Goal: Download file/media

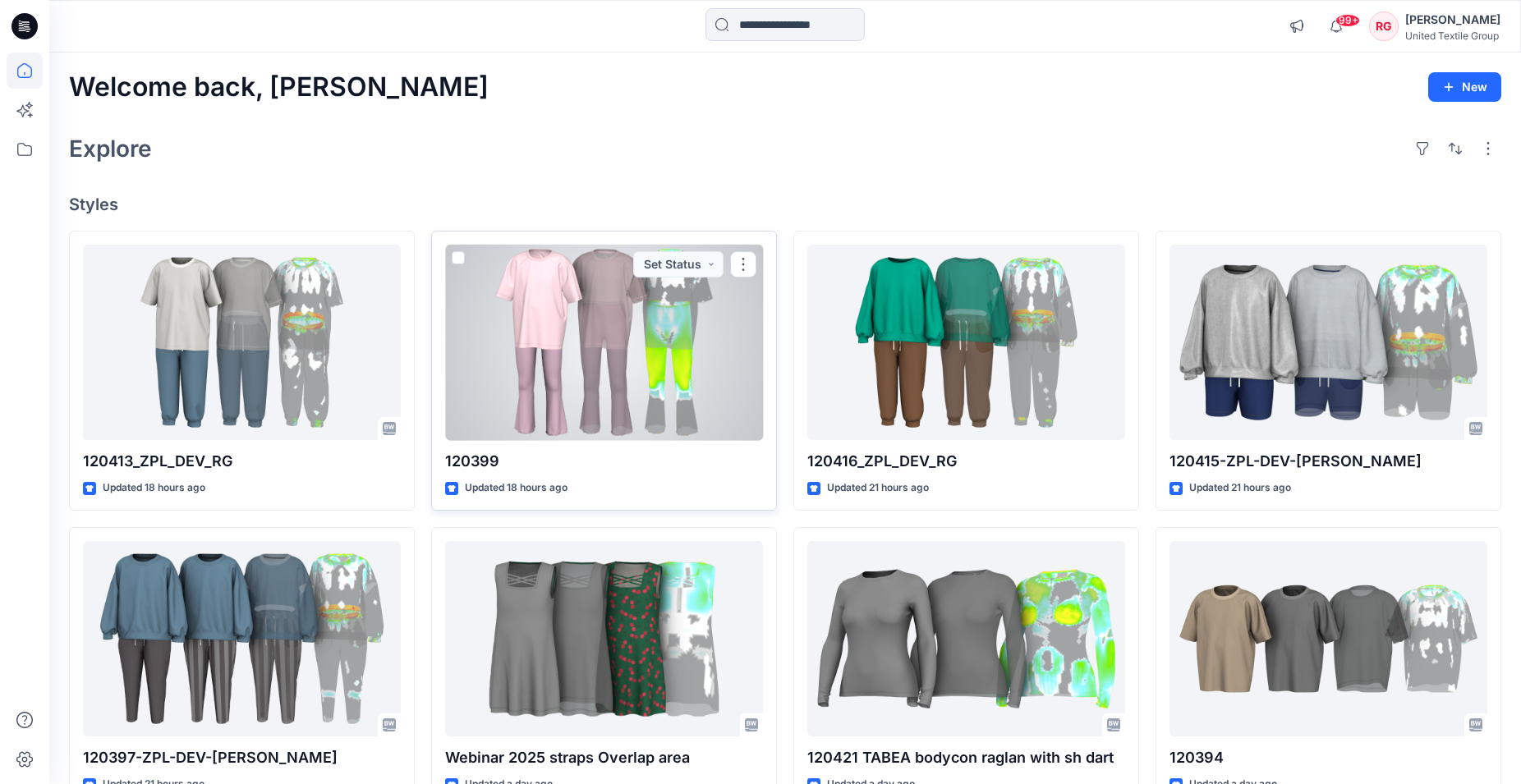
click at [598, 371] on div at bounding box center [604, 343] width 318 height 196
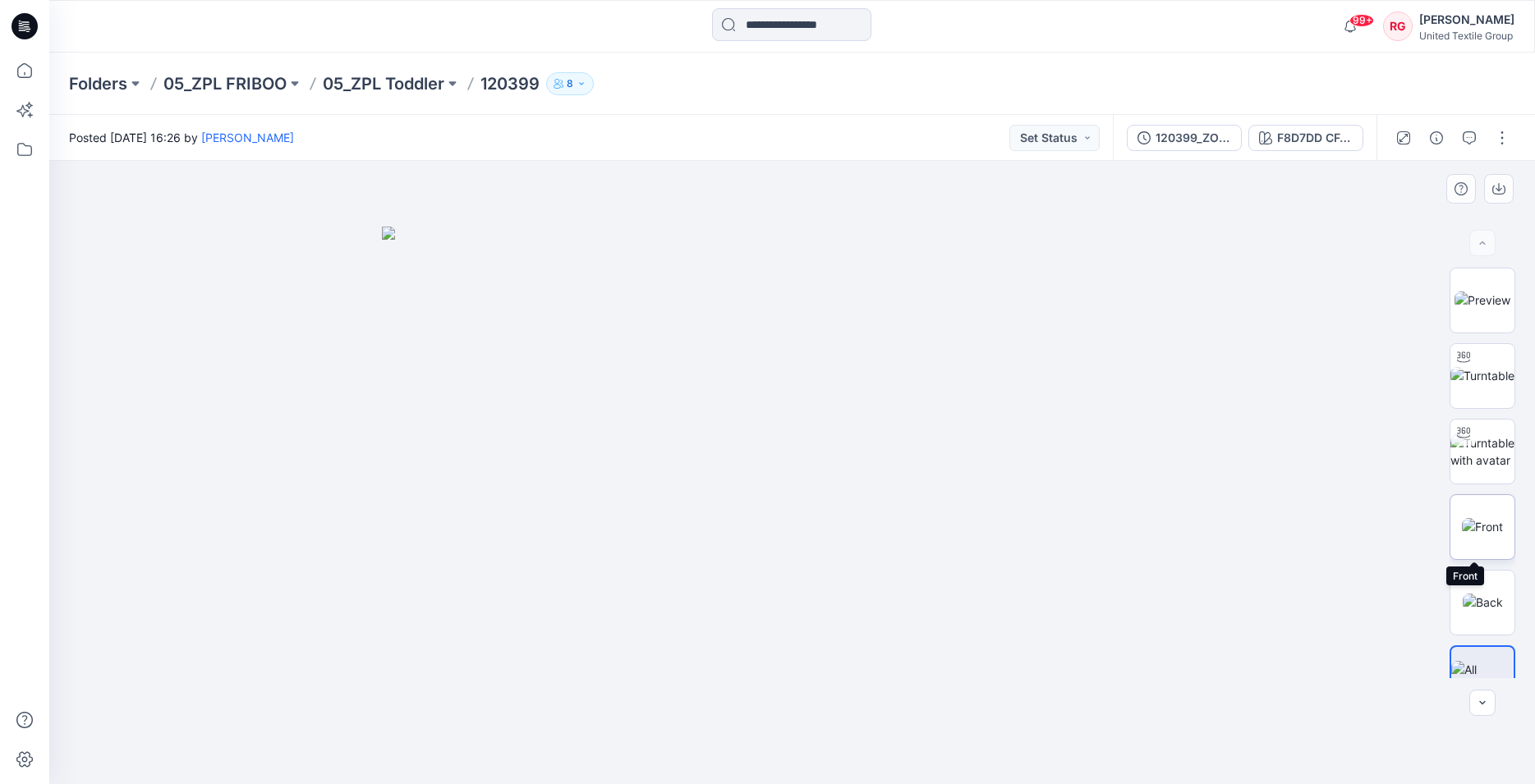
click at [1478, 526] on img at bounding box center [1482, 527] width 41 height 17
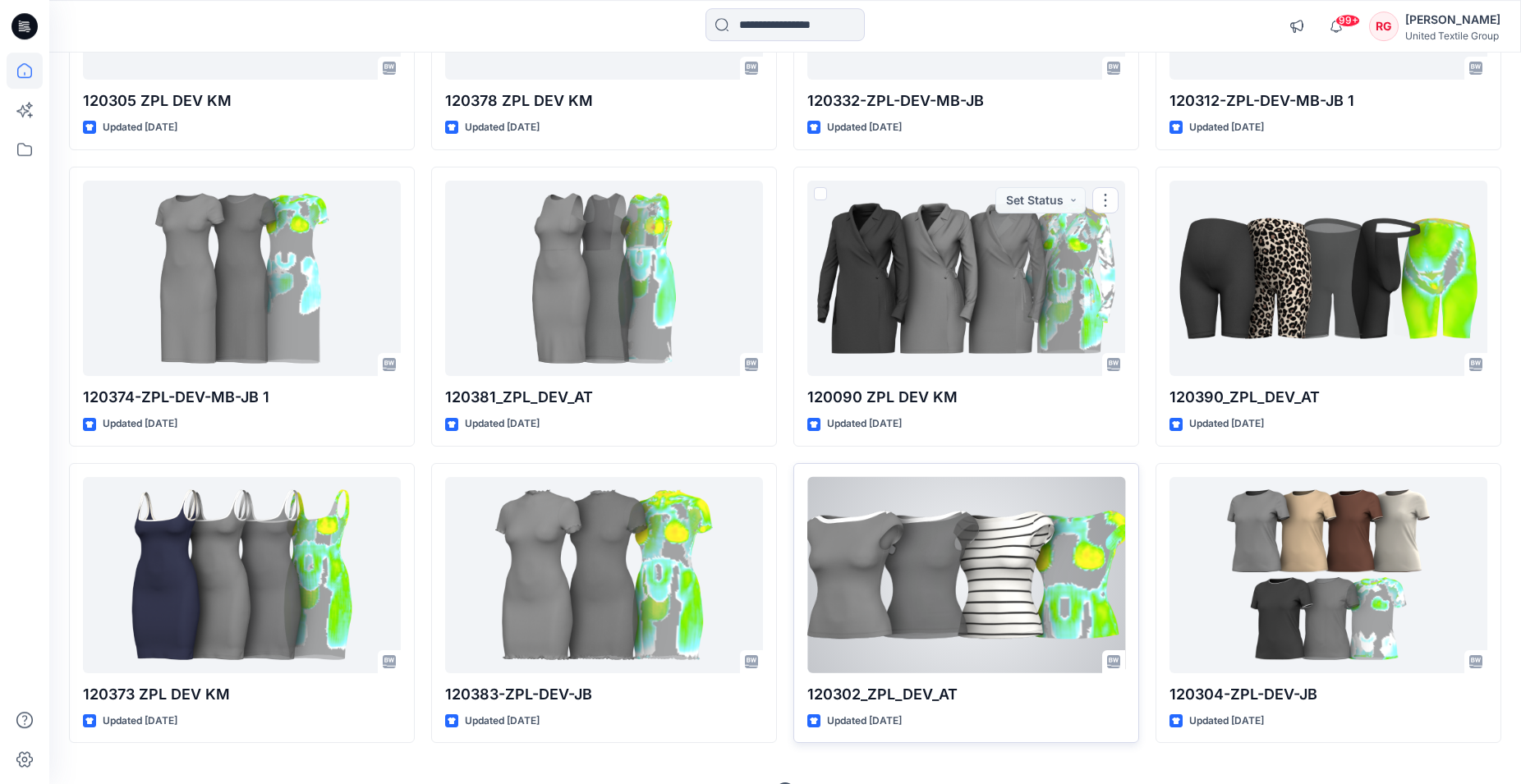
scroll to position [3957, 0]
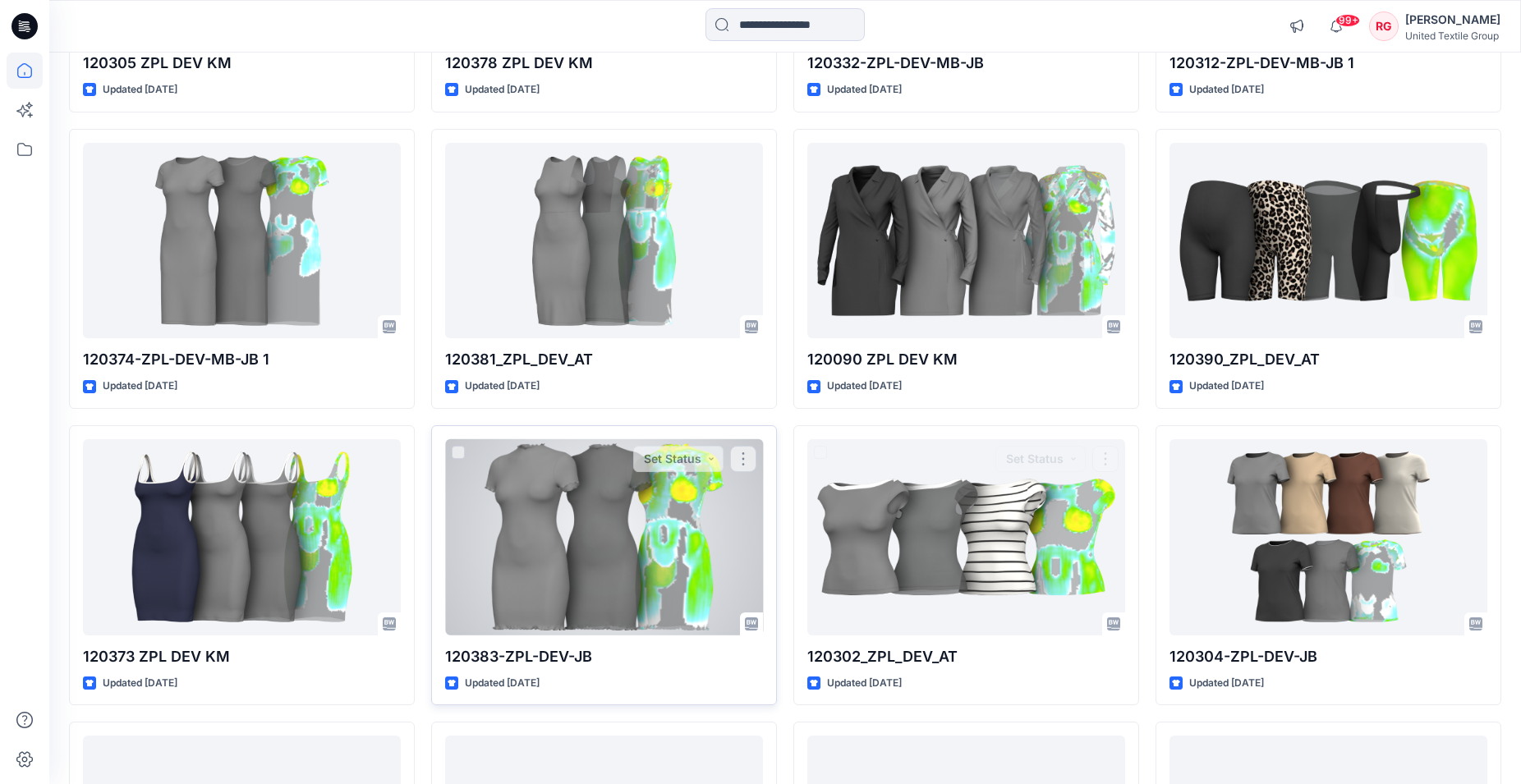
click at [663, 523] on div at bounding box center [604, 537] width 318 height 196
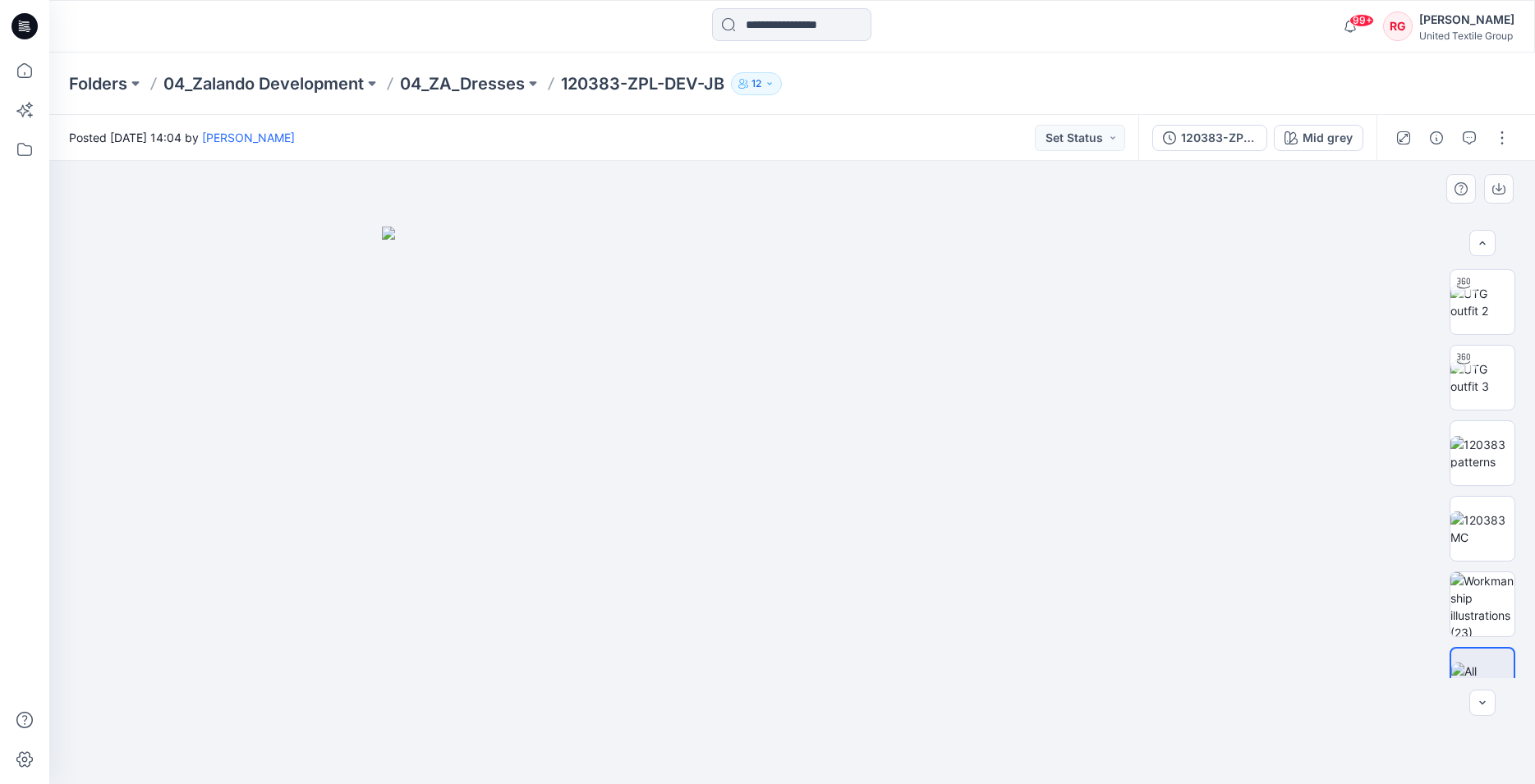
scroll to position [115, 0]
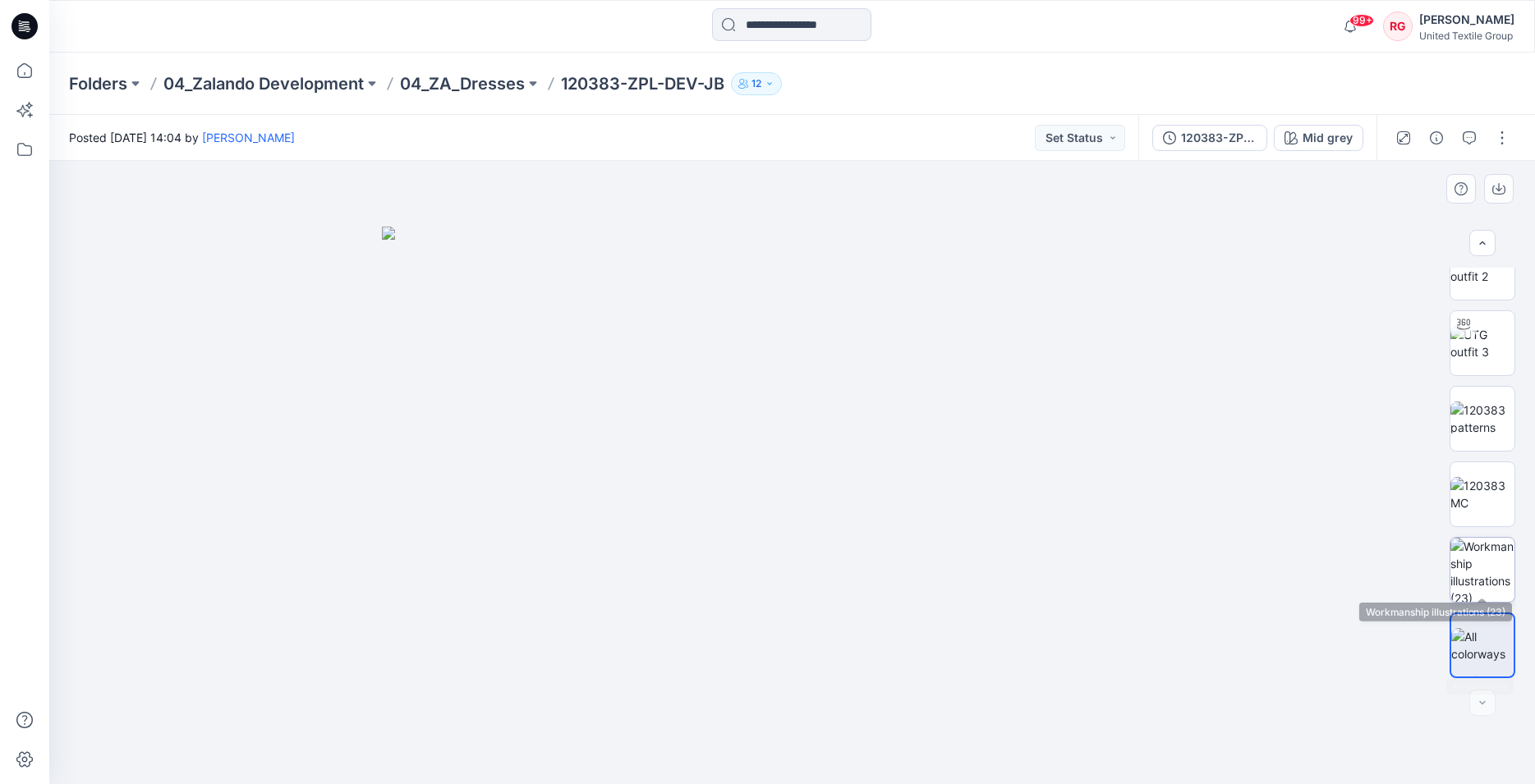
click at [1482, 561] on img at bounding box center [1482, 569] width 64 height 64
drag, startPoint x: 860, startPoint y: 263, endPoint x: 830, endPoint y: 459, distance: 198.3
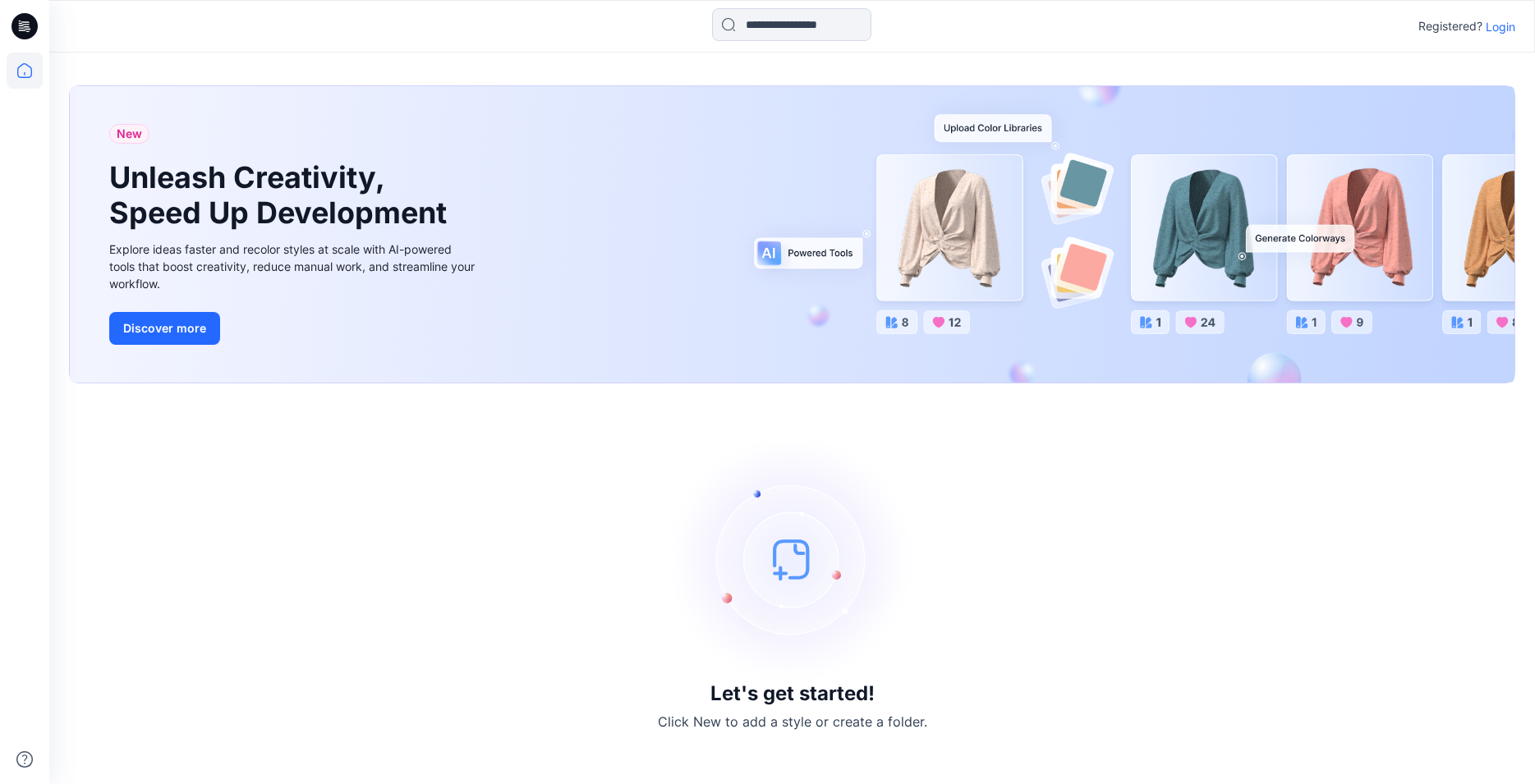
click at [1506, 24] on p "Login" at bounding box center [1501, 26] width 30 height 17
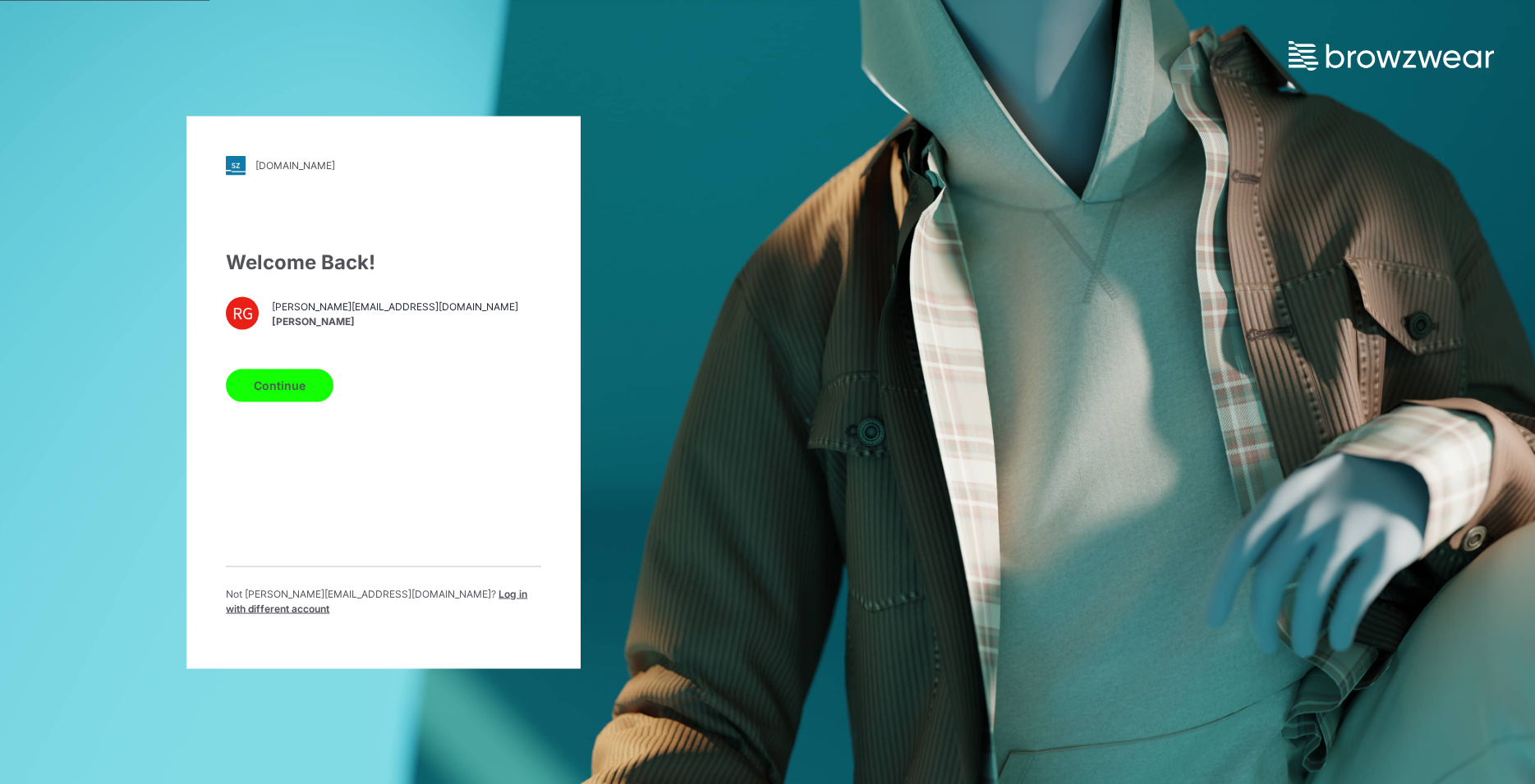
click at [293, 391] on button "Continue" at bounding box center [279, 385] width 108 height 33
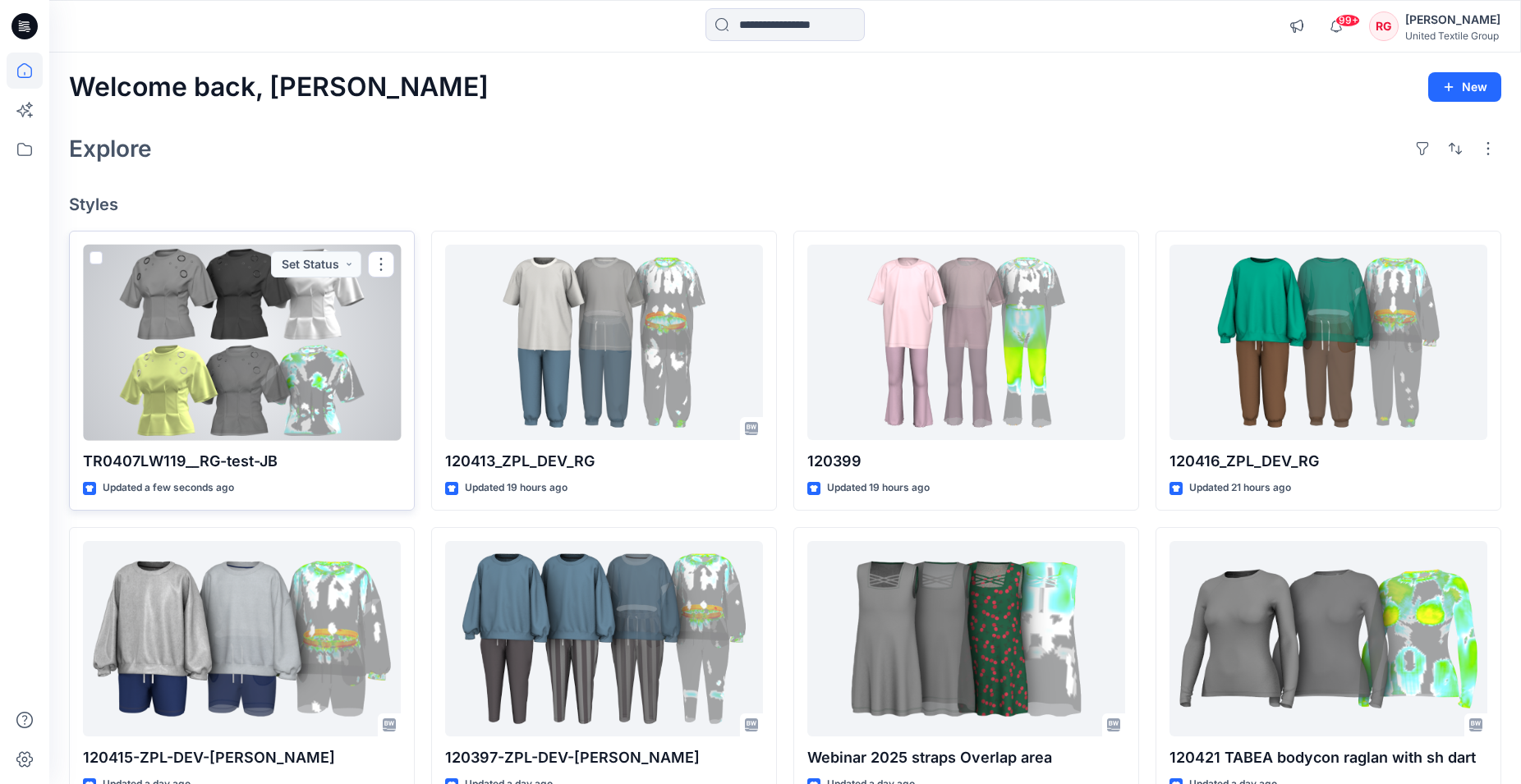
click at [257, 374] on div at bounding box center [241, 343] width 318 height 196
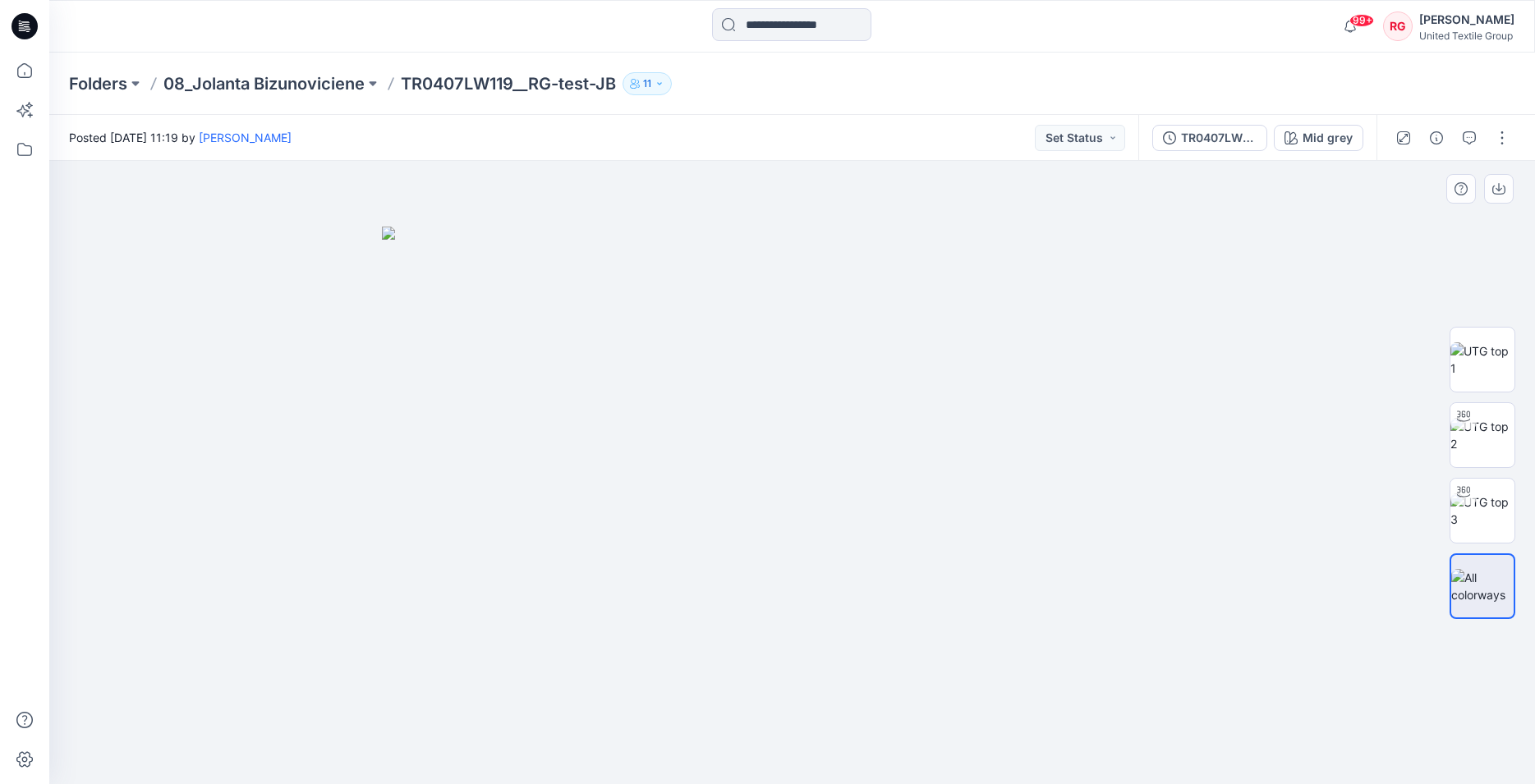
click at [772, 694] on img at bounding box center [792, 506] width 821 height 558
click at [1482, 440] on img at bounding box center [1482, 435] width 64 height 34
drag, startPoint x: 793, startPoint y: 761, endPoint x: 1064, endPoint y: 775, distance: 271.4
click at [1064, 775] on div at bounding box center [792, 473] width 1486 height 624
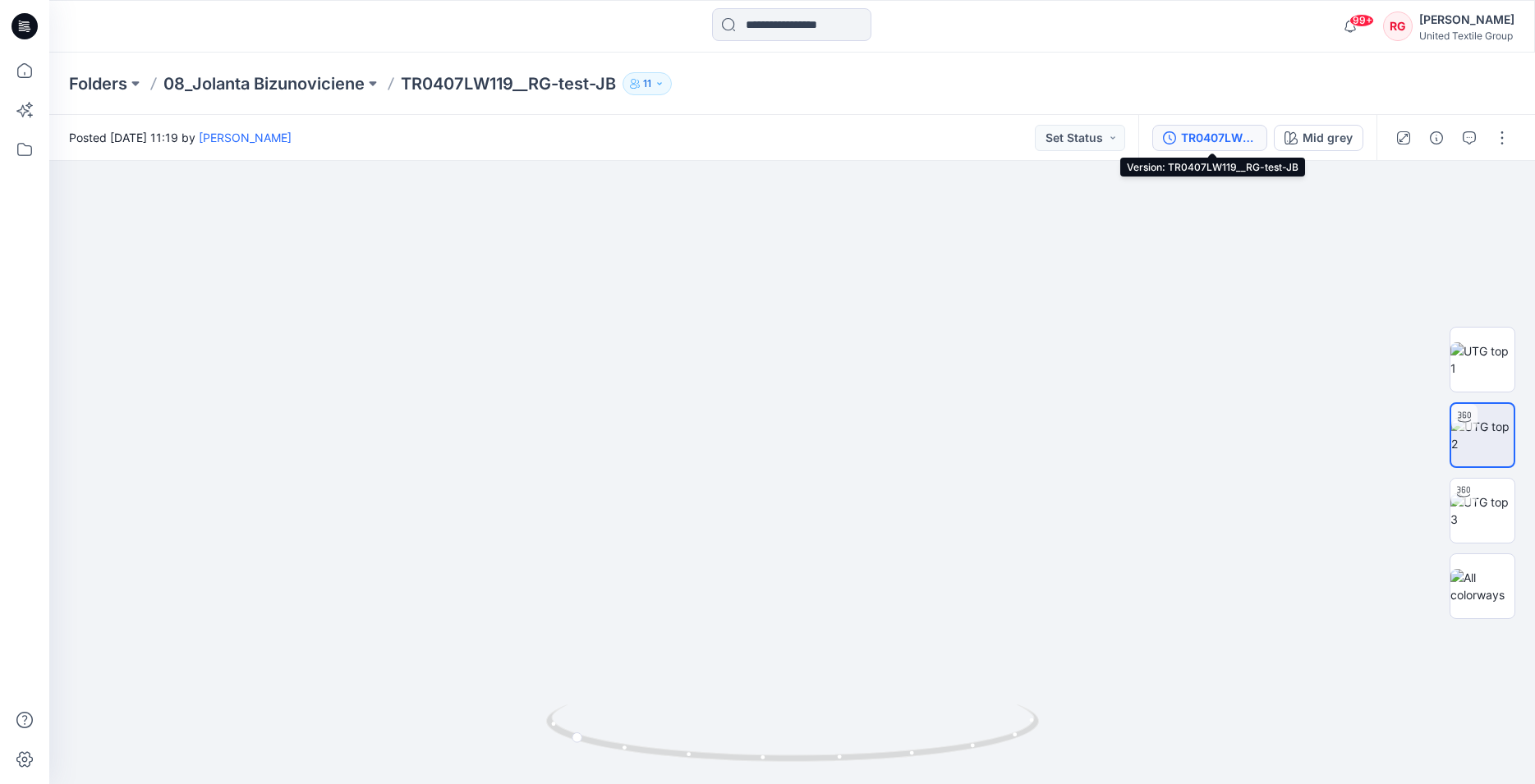
click at [1206, 140] on div "TR0407LW119__RG-test-JB" at bounding box center [1219, 138] width 75 height 18
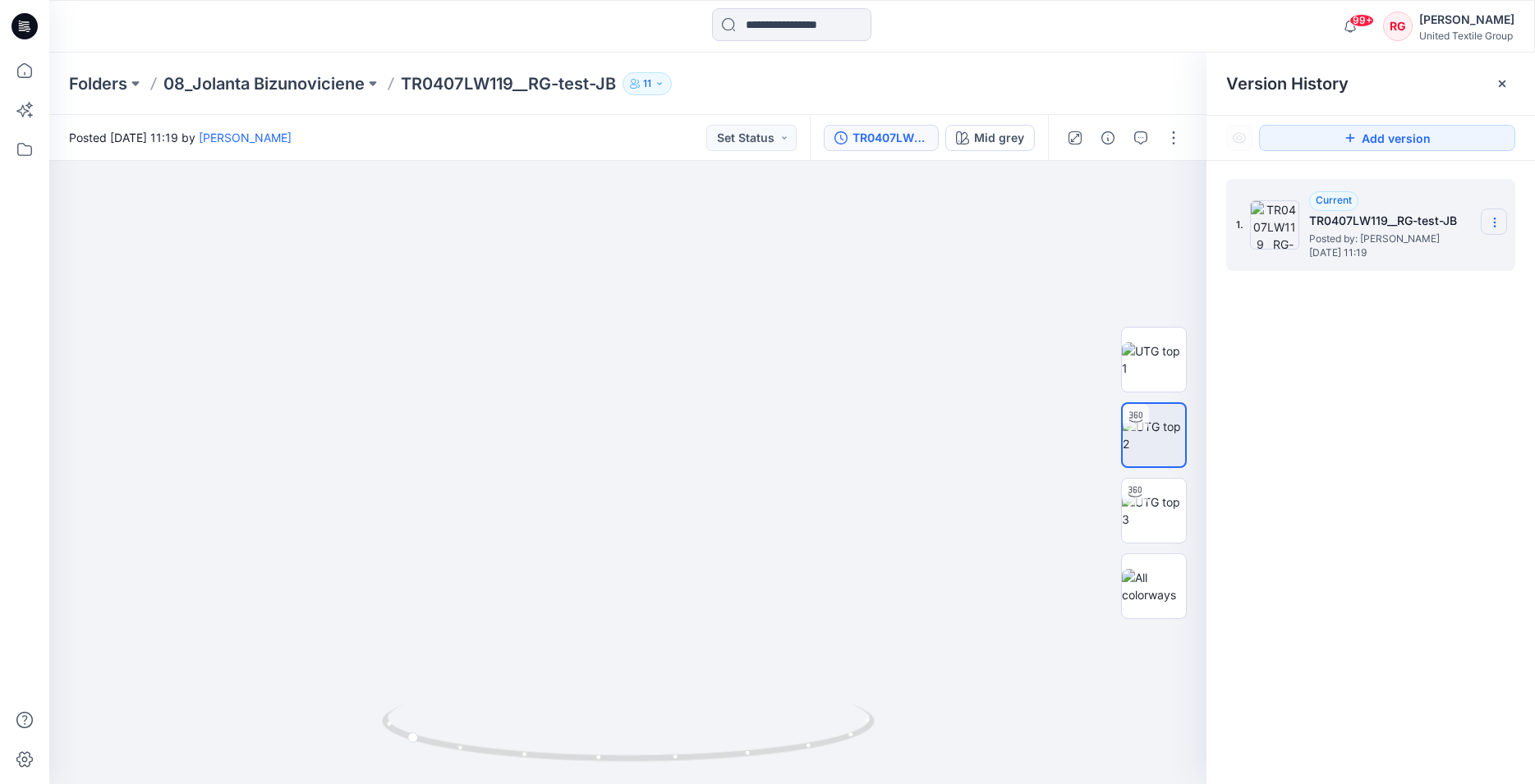
click at [1495, 223] on icon at bounding box center [1494, 222] width 1 height 1
click at [967, 305] on img at bounding box center [627, 287] width 1362 height 992
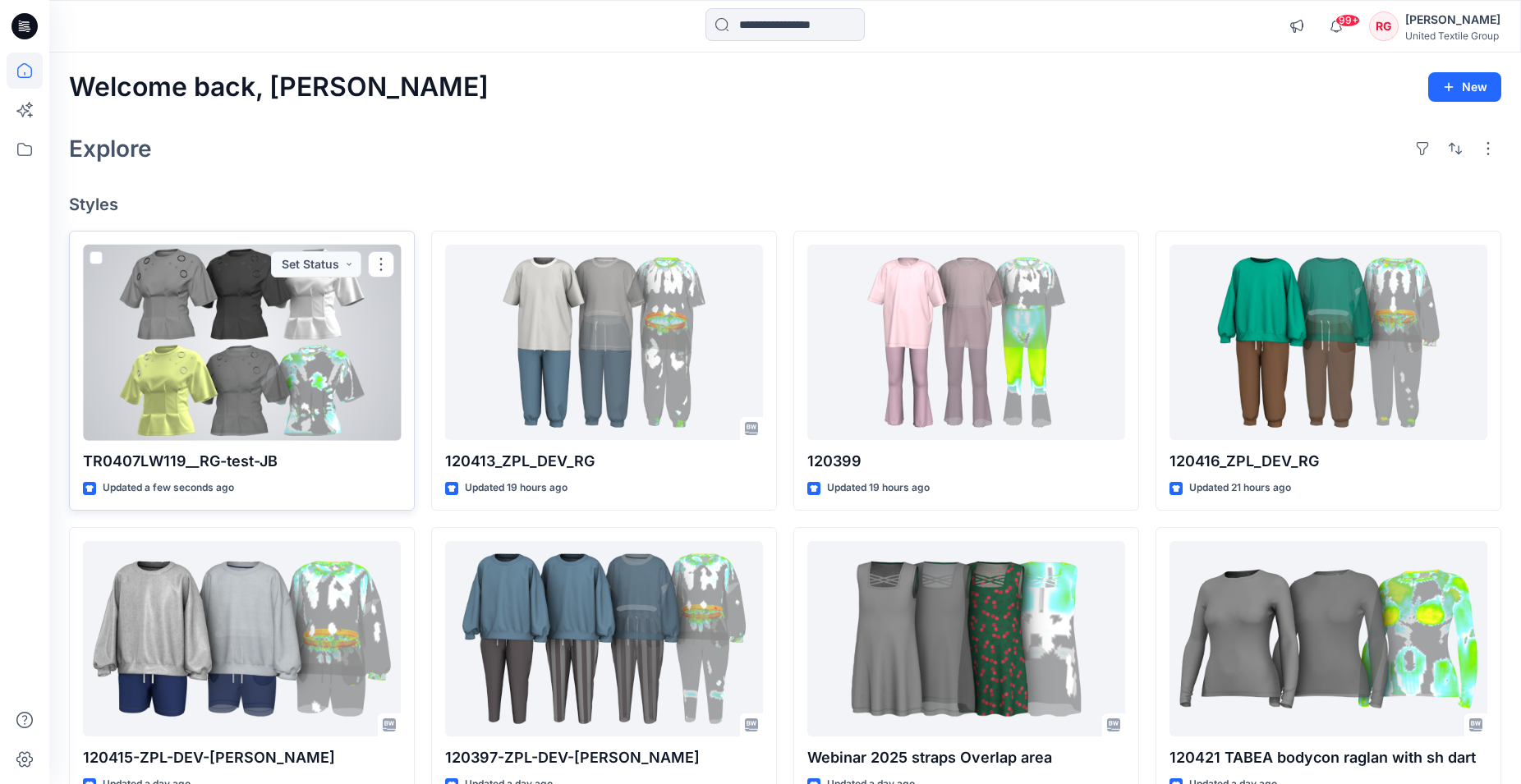
click at [278, 351] on div at bounding box center [241, 343] width 318 height 196
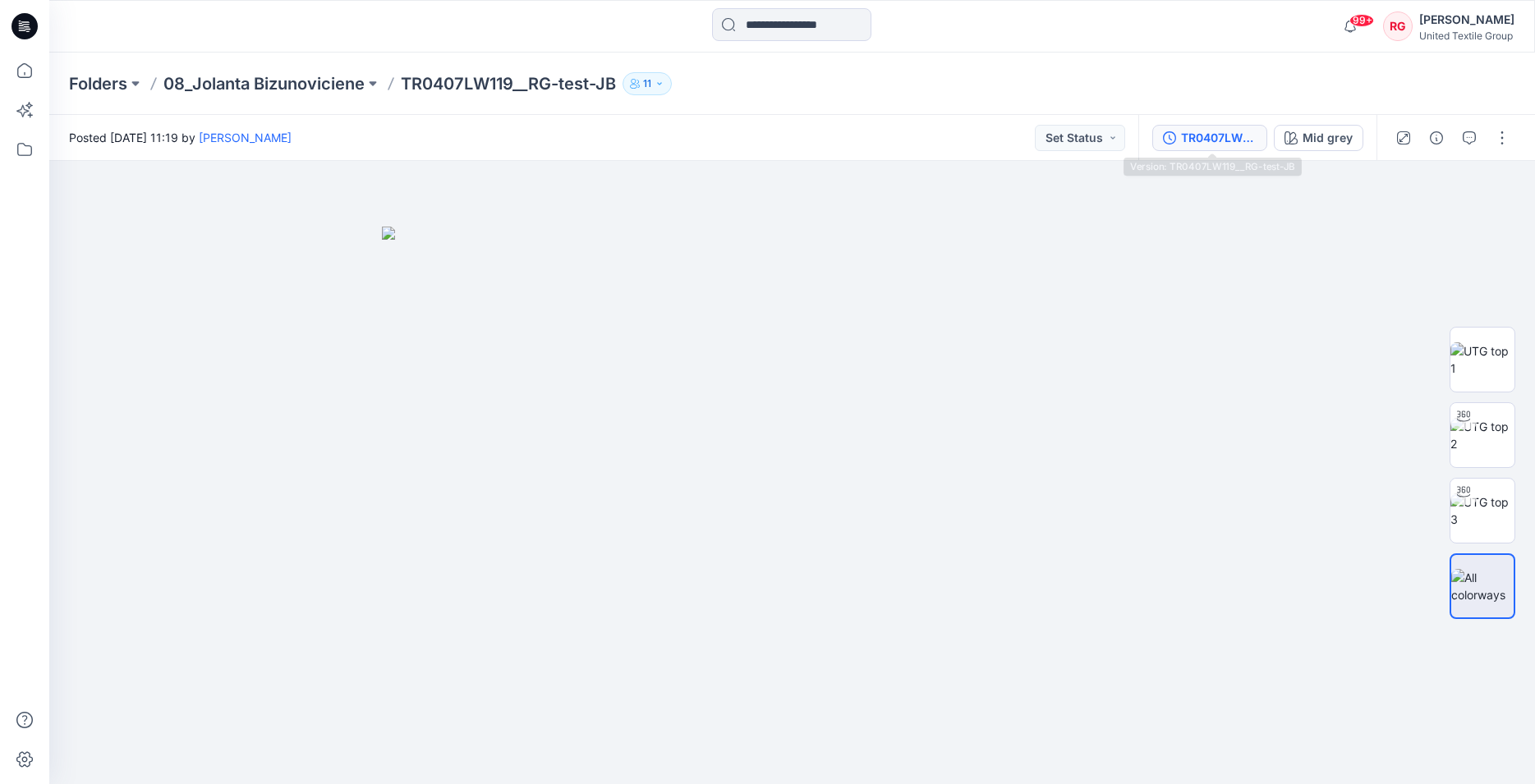
click at [1230, 140] on div "TR0407LW119__RG-test-JB" at bounding box center [1219, 138] width 75 height 18
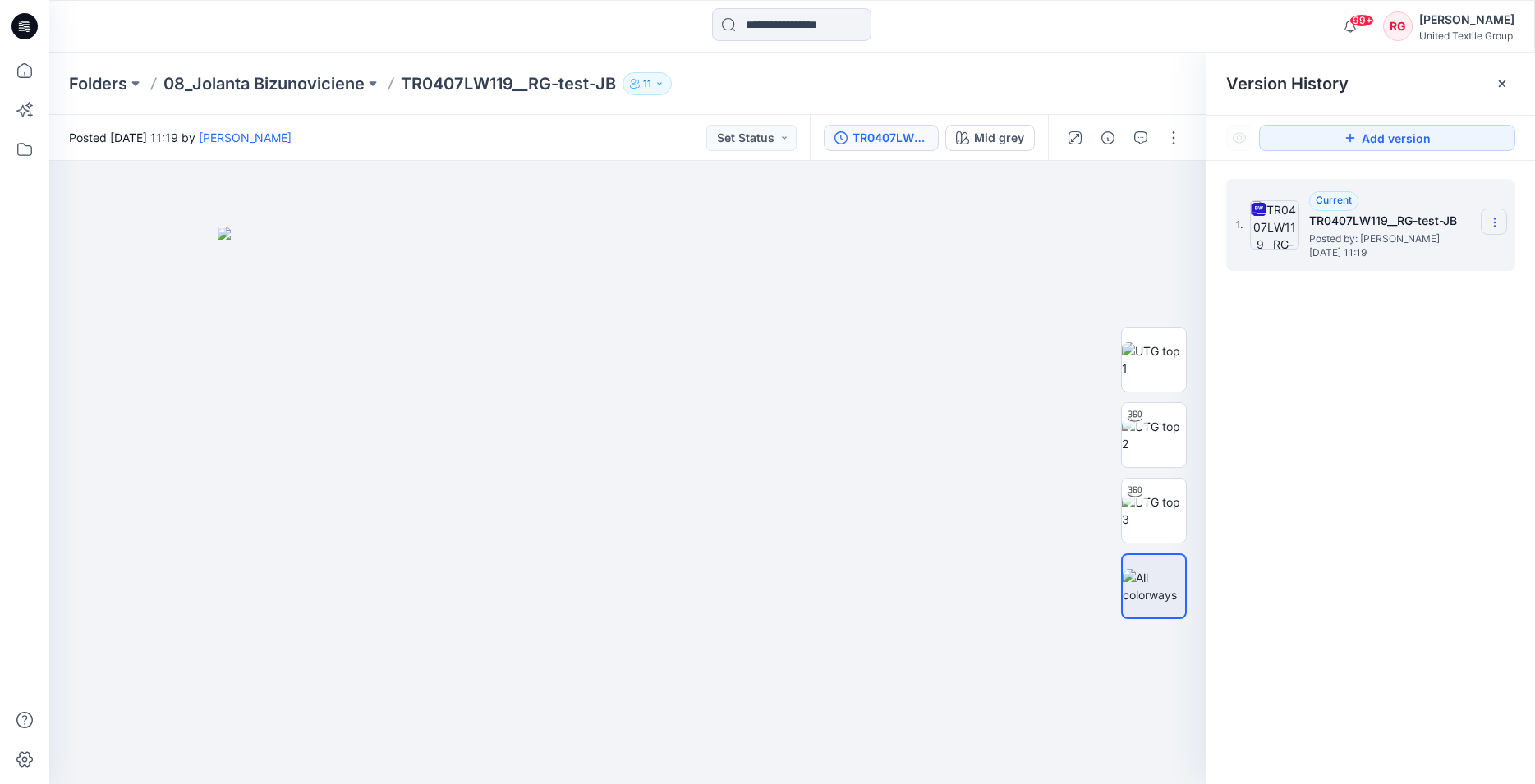
click at [1500, 222] on icon at bounding box center [1494, 222] width 13 height 13
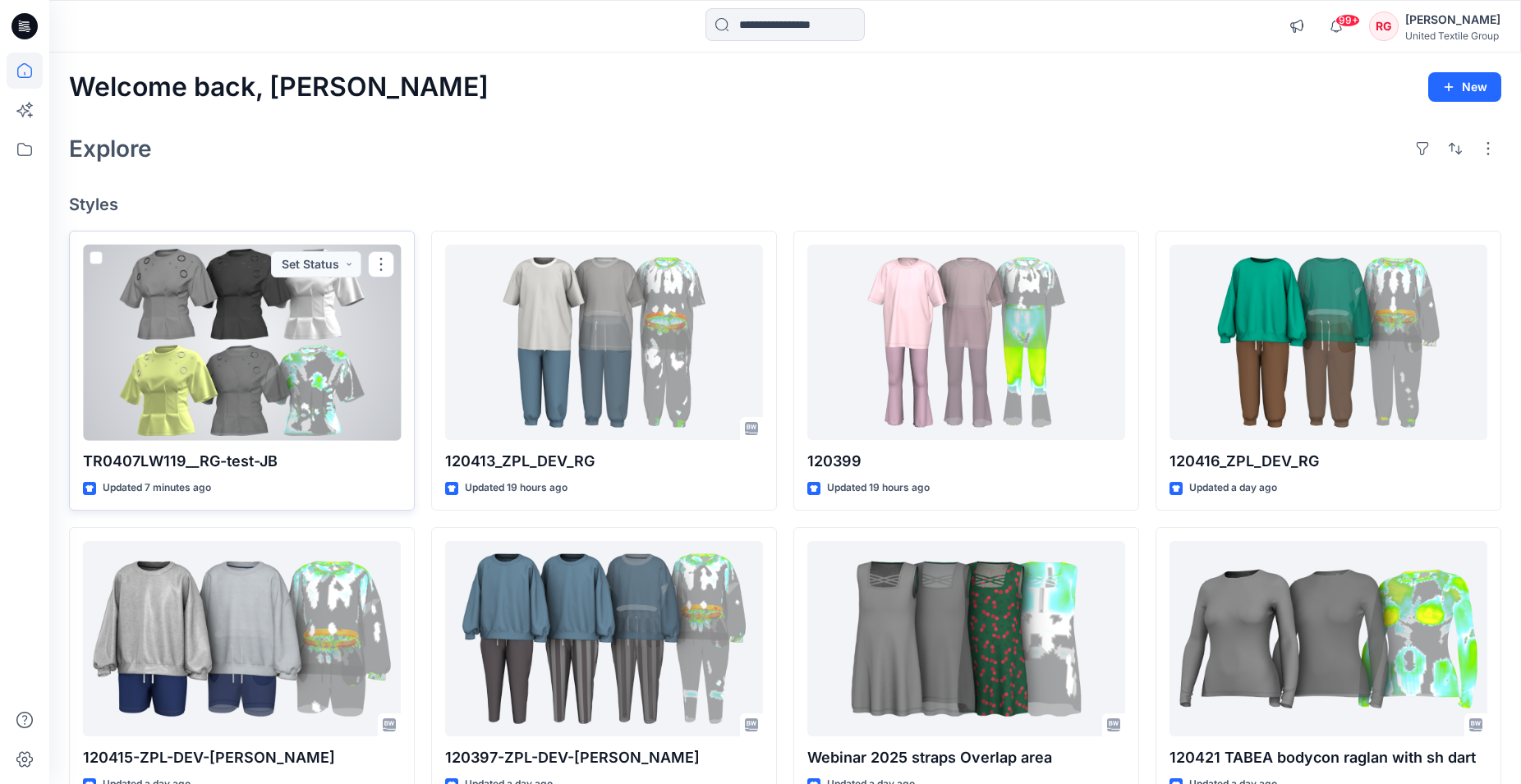
click at [231, 337] on div at bounding box center [241, 343] width 318 height 196
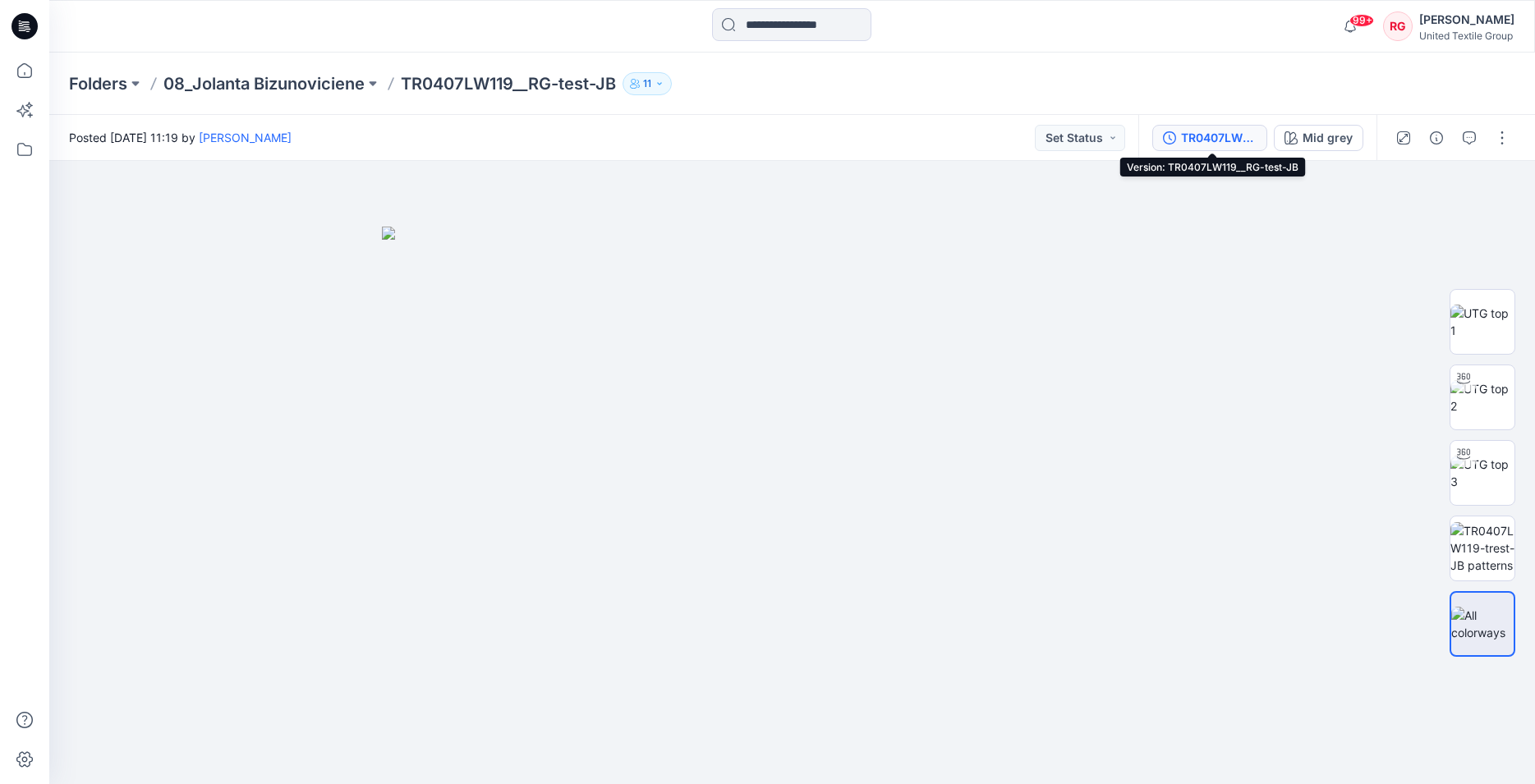
click at [1224, 133] on div "TR0407LW119__RG-test-JB" at bounding box center [1219, 138] width 75 height 18
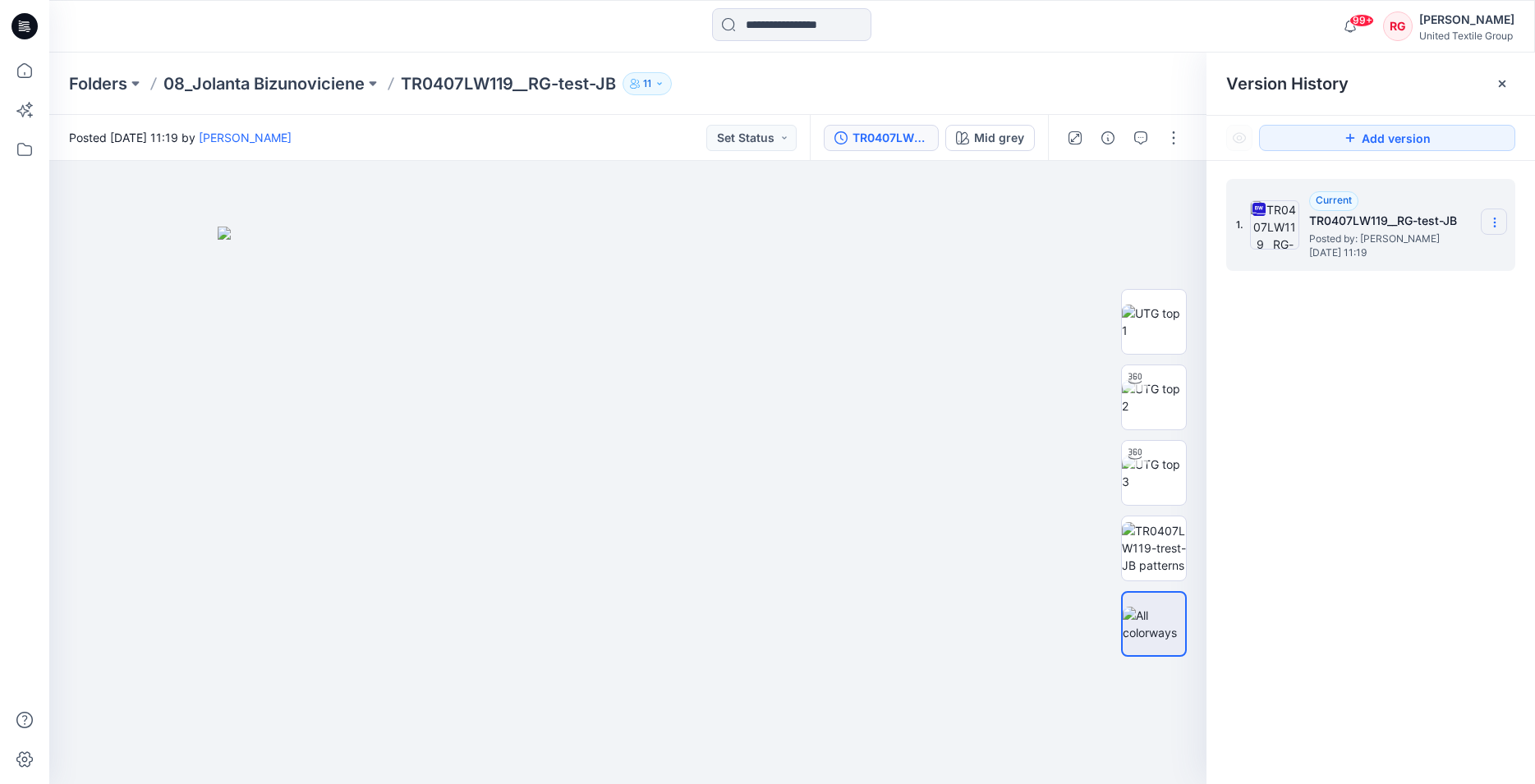
click at [1498, 222] on icon at bounding box center [1494, 222] width 13 height 13
click at [1427, 254] on span "Download Source BW File" at bounding box center [1411, 255] width 137 height 20
click at [1161, 539] on img at bounding box center [1153, 547] width 64 height 52
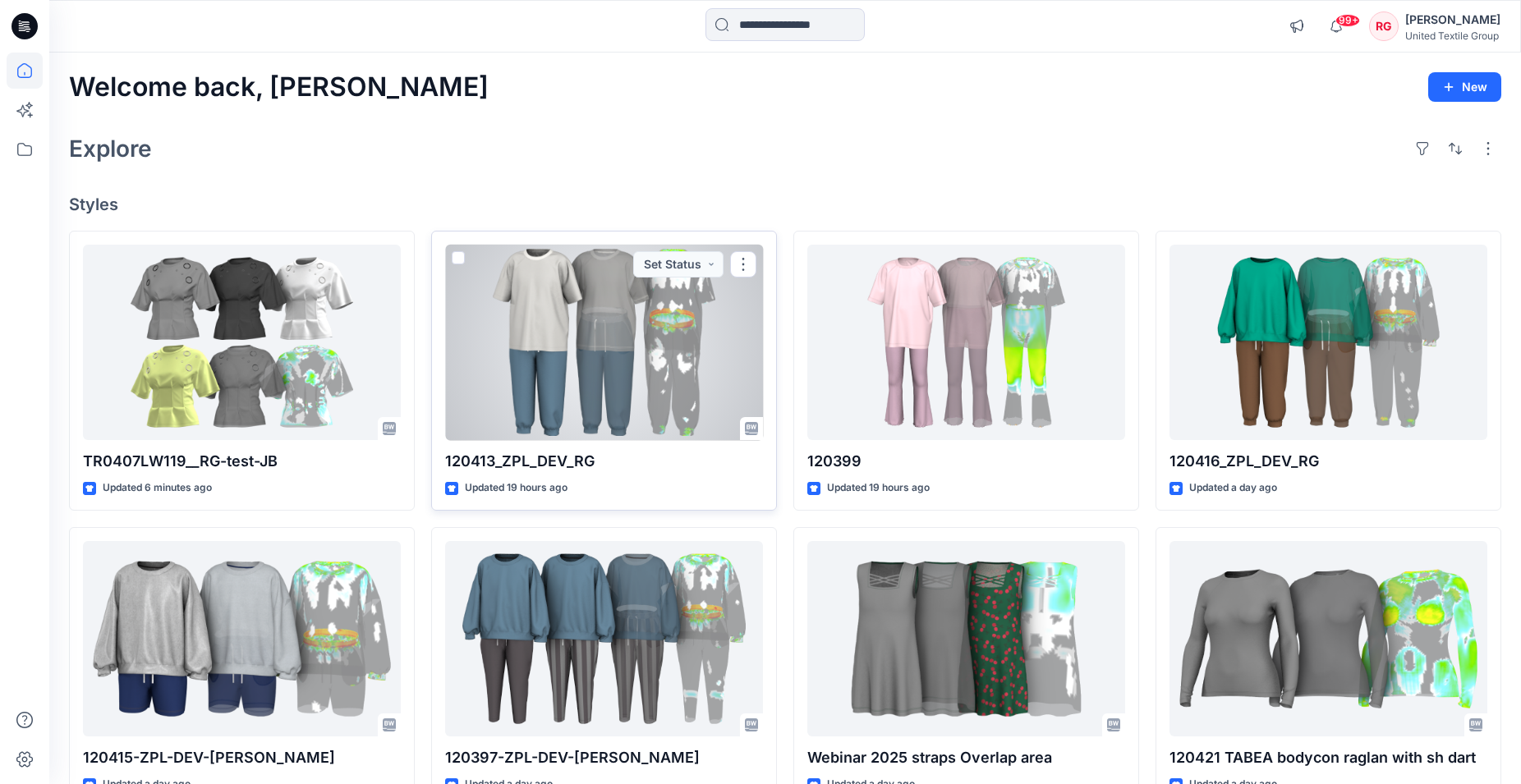
click at [587, 365] on div at bounding box center [604, 343] width 318 height 196
